Goal: Task Accomplishment & Management: Manage account settings

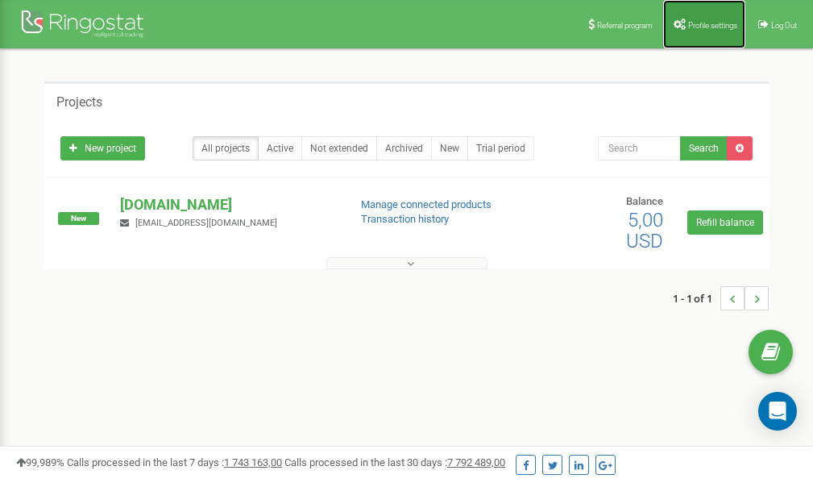
click at [713, 21] on span "Profile settings" at bounding box center [712, 25] width 49 height 9
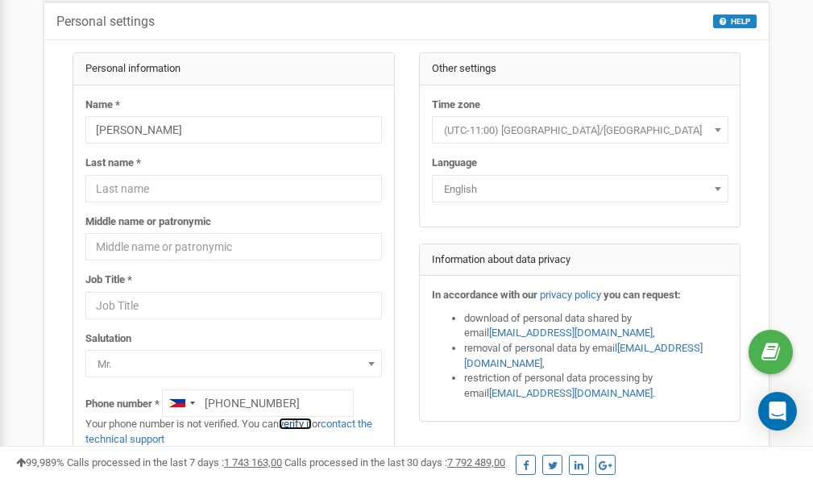
click at [302, 424] on link "verify it" at bounding box center [295, 424] width 33 height 12
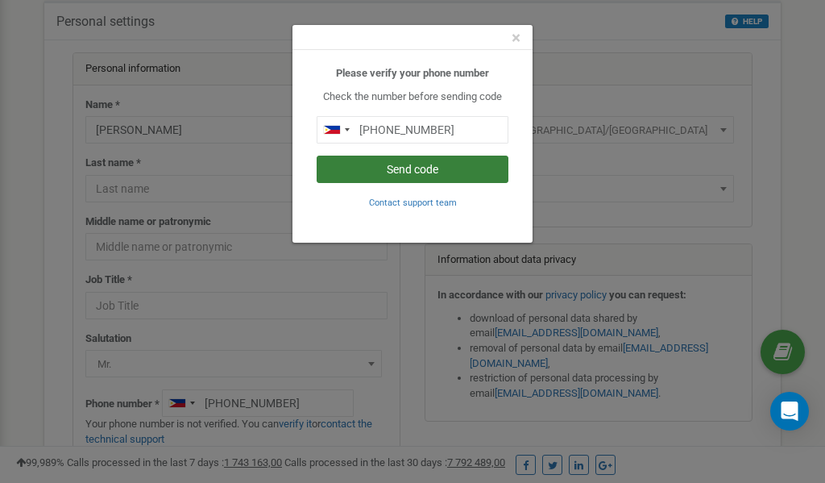
click at [411, 171] on button "Send code" at bounding box center [413, 169] width 192 height 27
